Goal: Find specific page/section: Find specific page/section

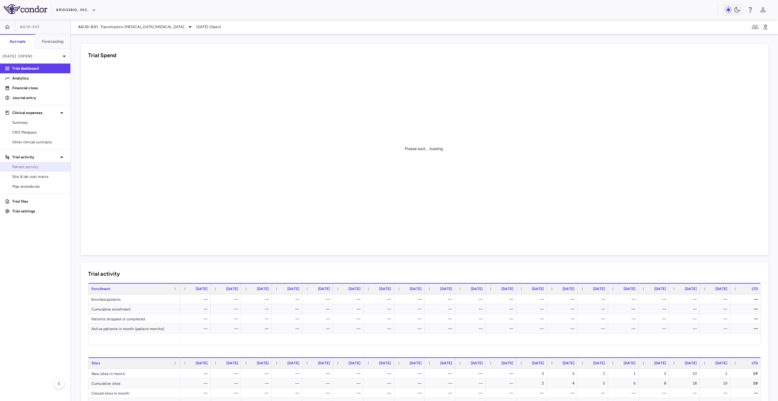
click at [44, 170] on link "Patient activity" at bounding box center [35, 166] width 70 height 9
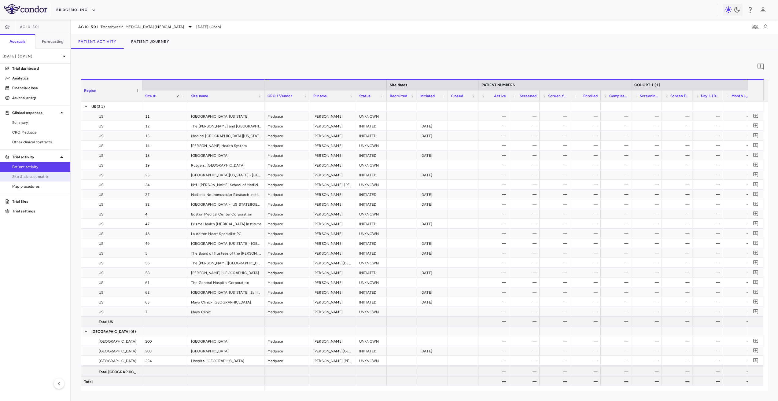
click at [50, 175] on span "Site & lab cost matrix" at bounding box center [38, 177] width 53 height 6
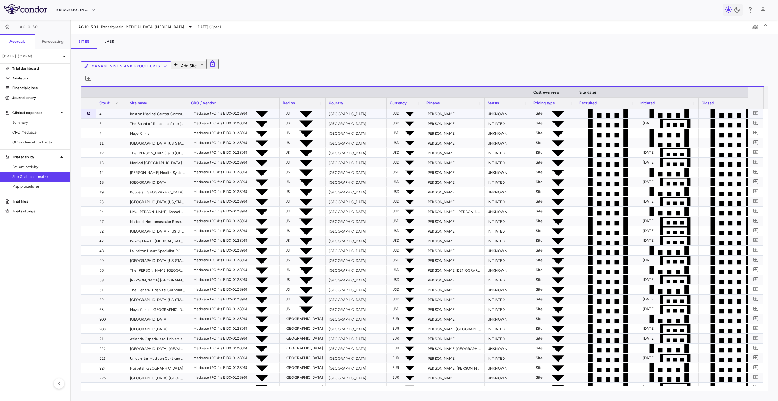
click at [89, 113] on icon "button" at bounding box center [89, 113] width 0 height 0
click at [138, 73] on div "Manage Visits and Procedures Add Site 0" at bounding box center [425, 73] width 688 height 28
